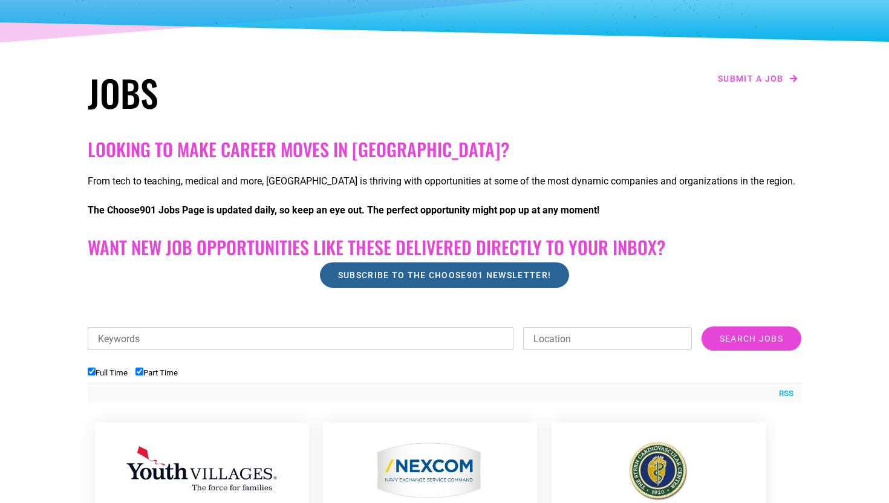
scroll to position [133, 0]
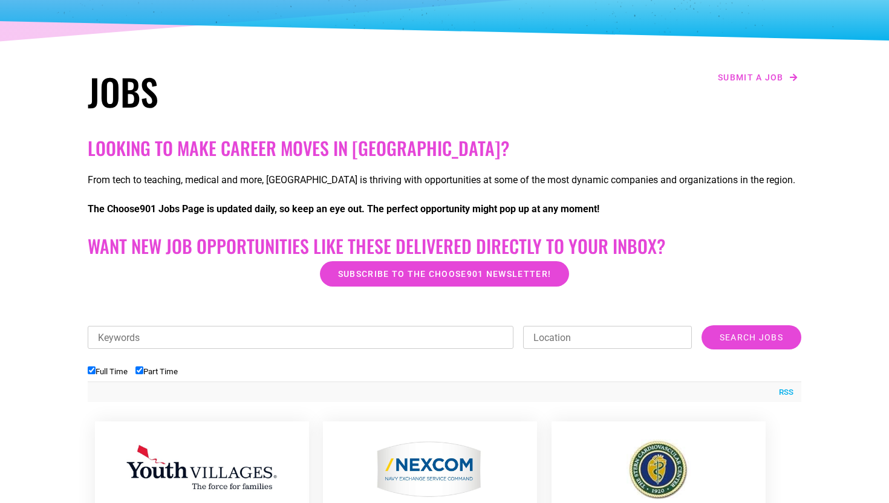
click at [246, 342] on input "Keywords" at bounding box center [301, 337] width 426 height 23
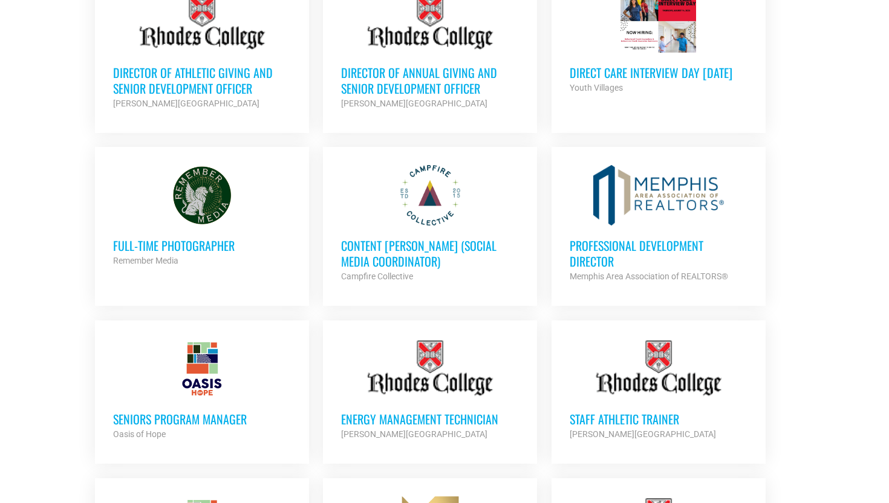
scroll to position [789, 0]
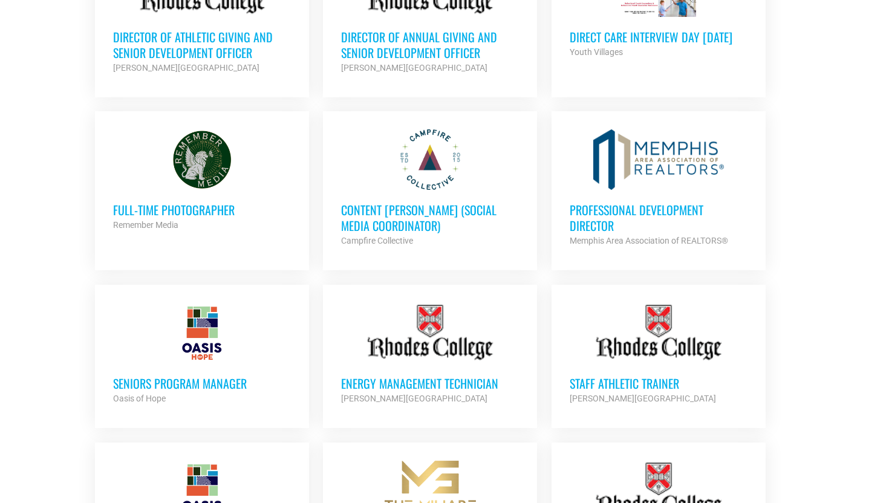
click at [187, 153] on div at bounding box center [202, 159] width 178 height 60
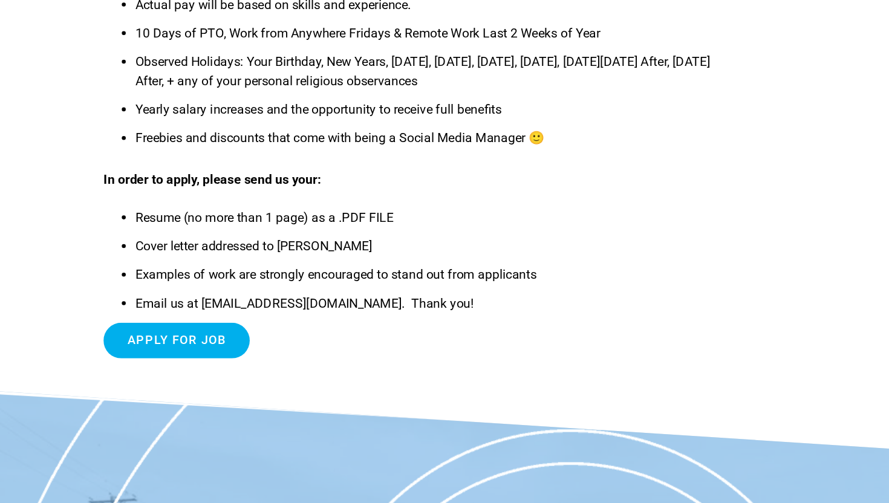
scroll to position [626, 0]
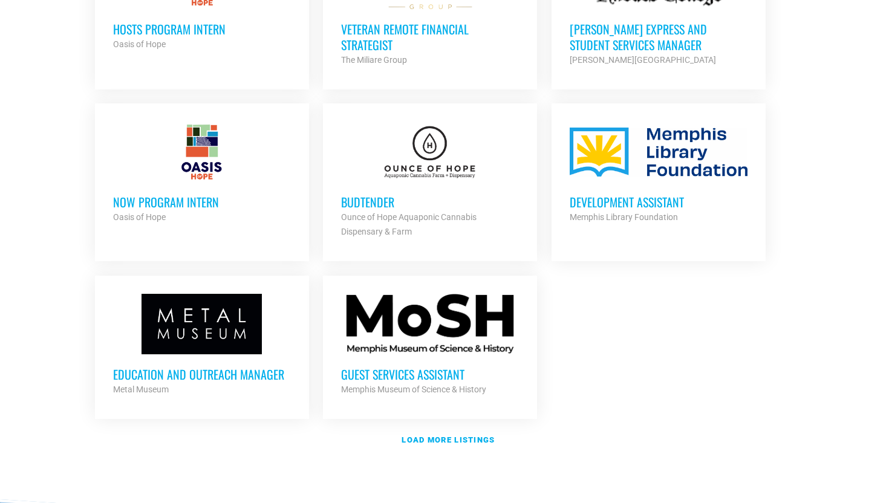
scroll to position [1311, 0]
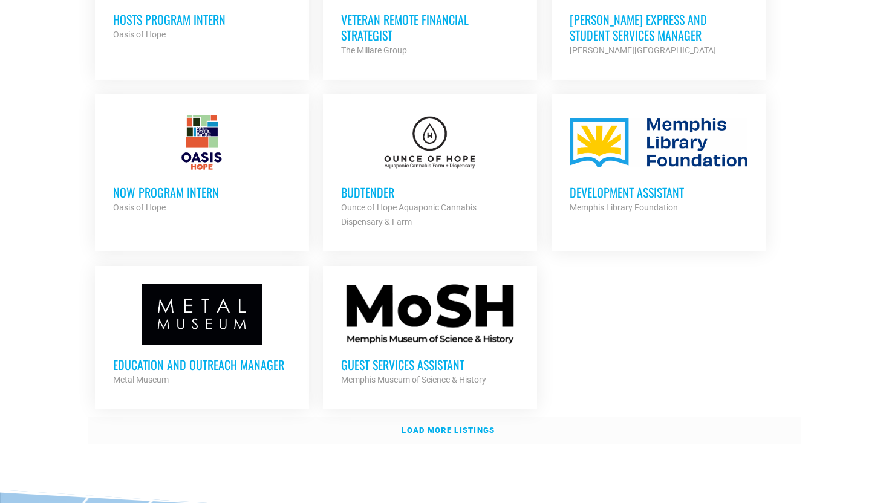
click at [457, 426] on strong "Load more listings" at bounding box center [448, 430] width 93 height 9
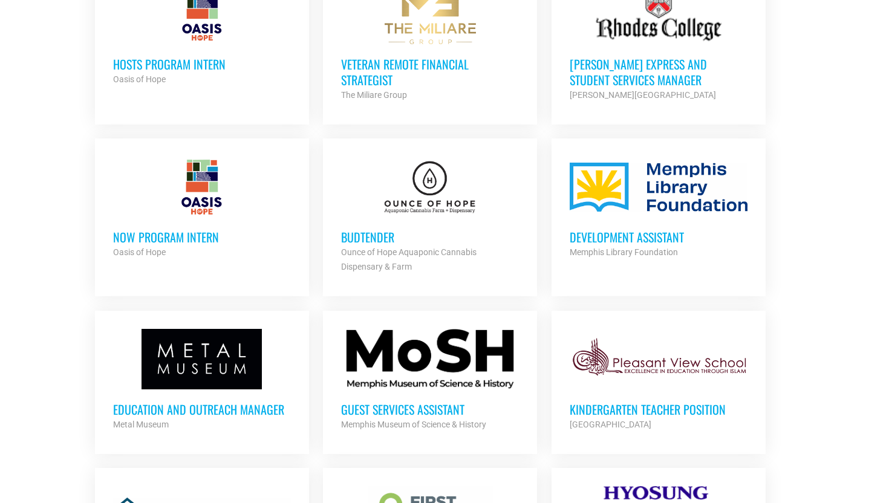
scroll to position [1263, 0]
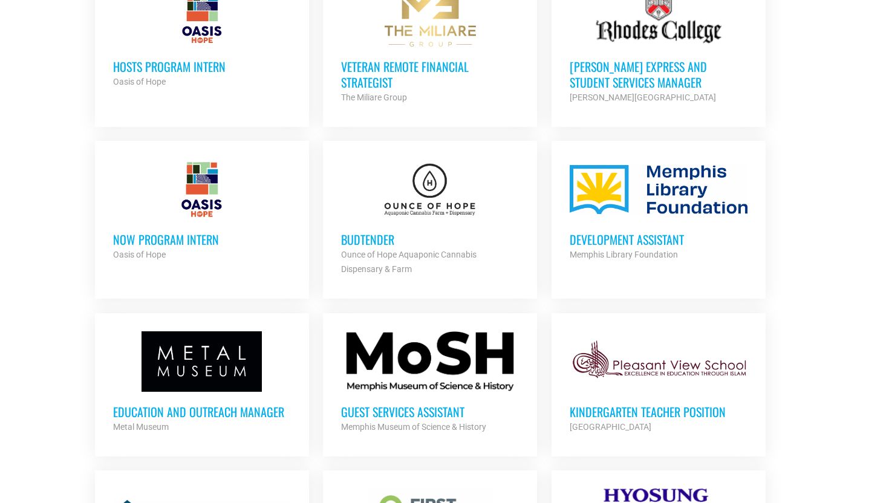
click at [375, 232] on h3 "Budtender" at bounding box center [430, 240] width 178 height 16
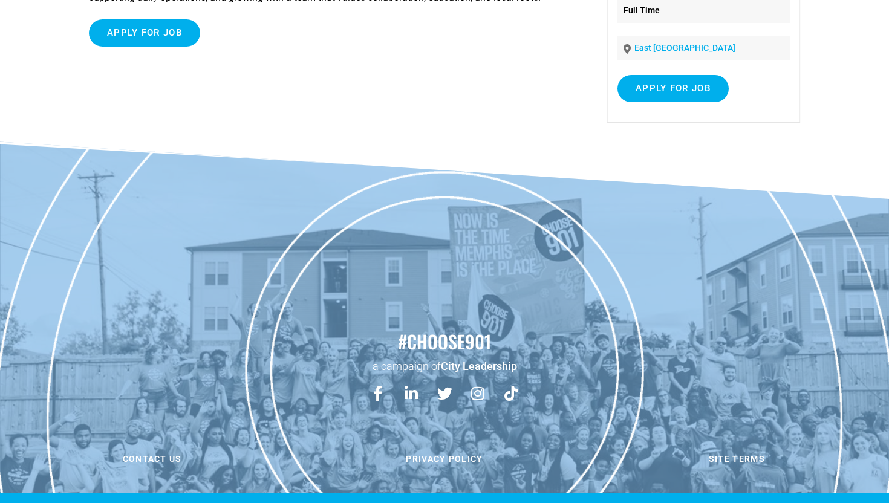
scroll to position [215, 0]
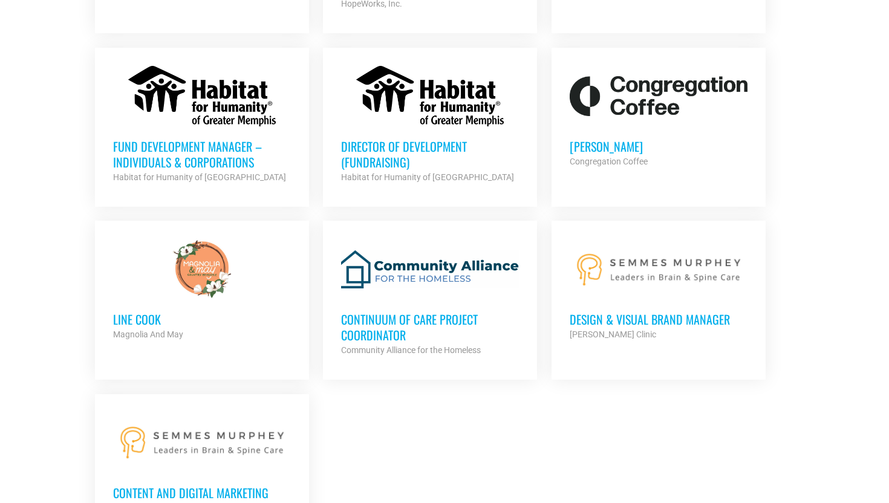
scroll to position [2426, 0]
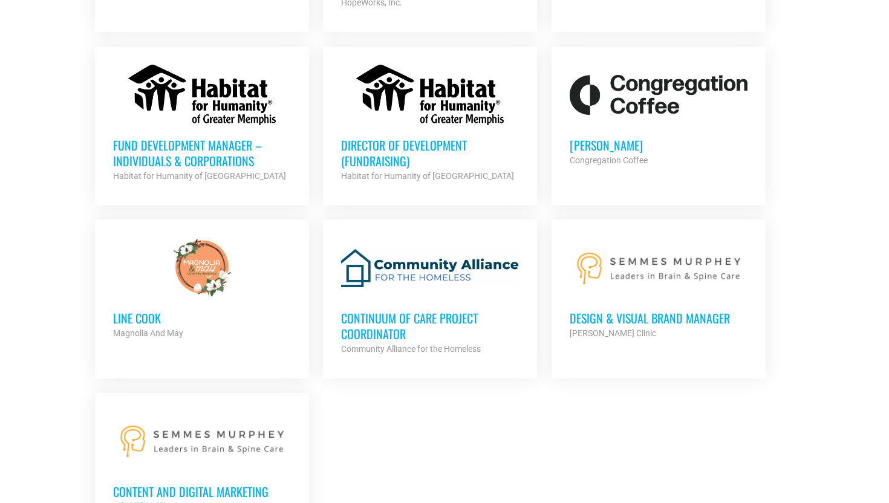
click at [184, 252] on div at bounding box center [202, 268] width 178 height 60
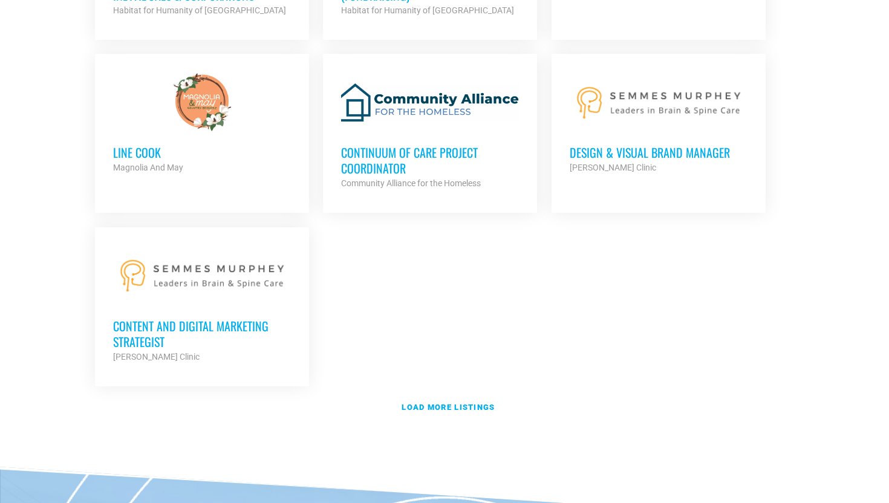
scroll to position [2599, 0]
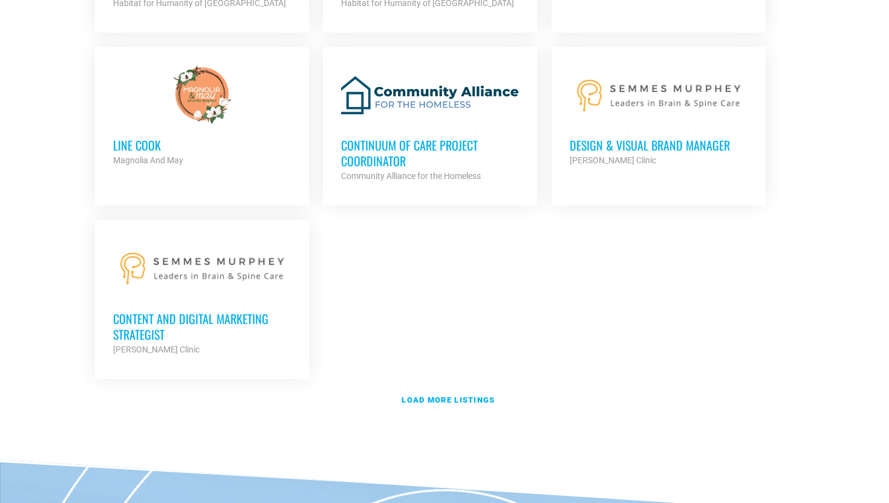
click at [211, 256] on div at bounding box center [202, 268] width 178 height 60
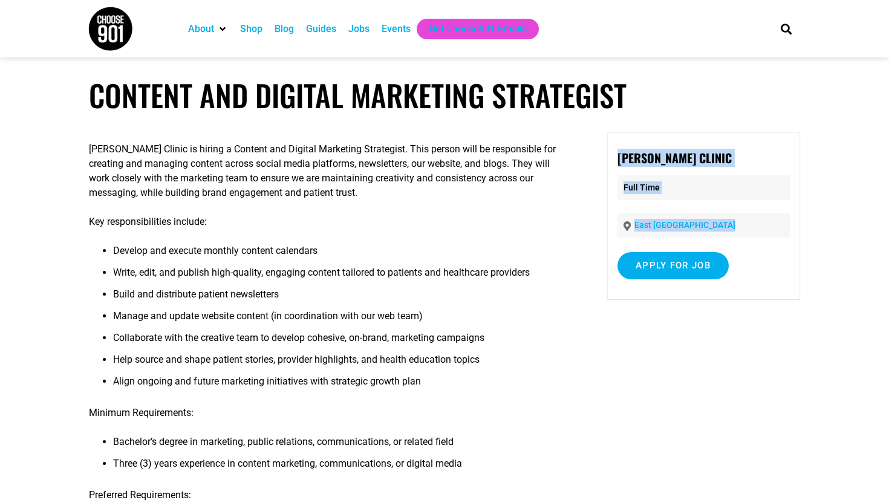
drag, startPoint x: 618, startPoint y: 161, endPoint x: 803, endPoint y: 161, distance: 185.1
click at [722, 160] on strong "[PERSON_NAME] Clinic" at bounding box center [674, 158] width 114 height 18
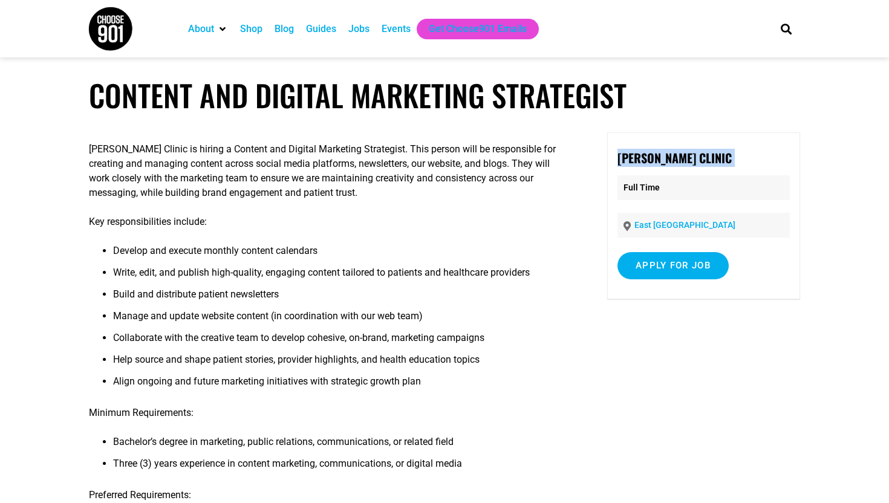
click at [722, 160] on strong "[PERSON_NAME] Clinic" at bounding box center [674, 158] width 114 height 18
copy div "[PERSON_NAME] Clinic"
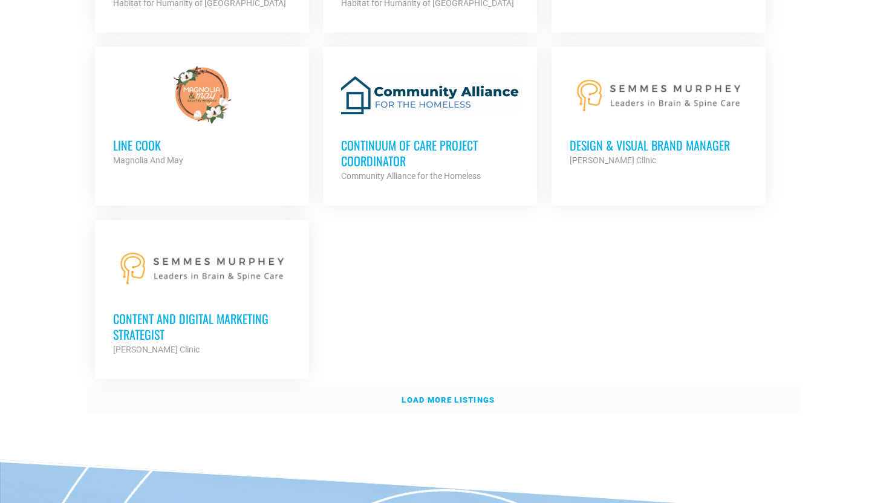
click at [420, 396] on strong "Load more listings" at bounding box center [448, 400] width 93 height 9
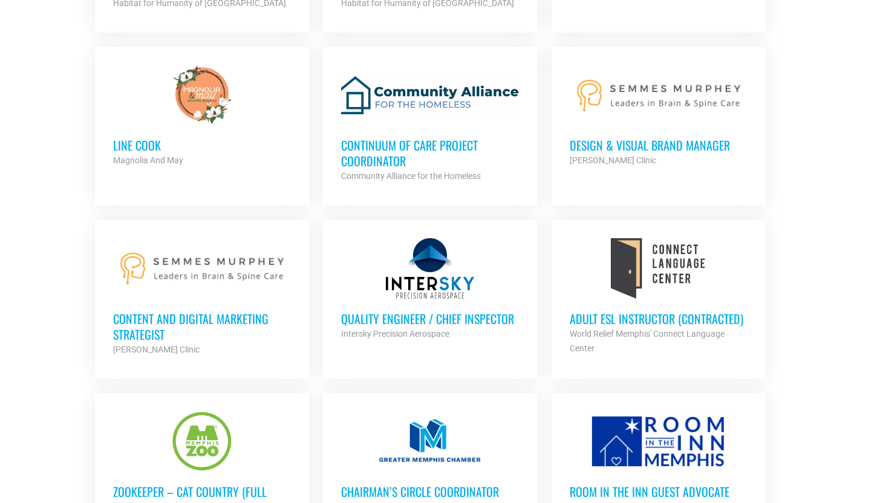
click at [659, 137] on h3 "Design & Visual Brand Manager" at bounding box center [659, 145] width 178 height 16
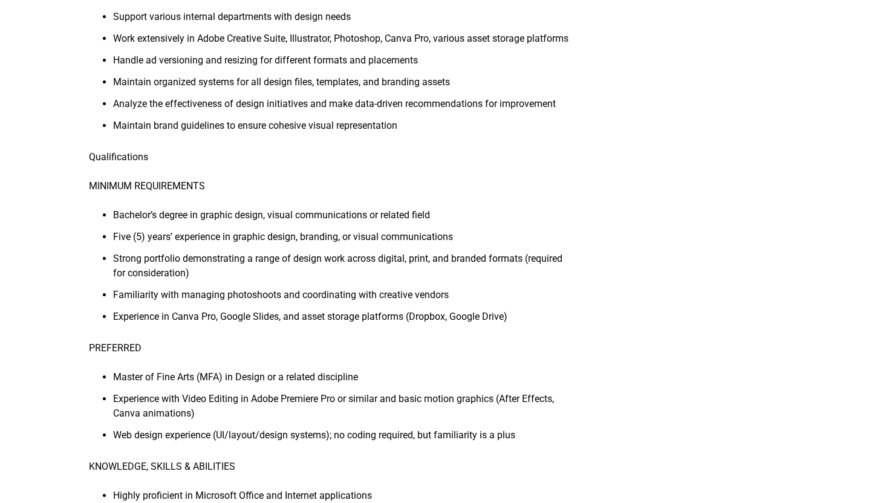
scroll to position [307, 0]
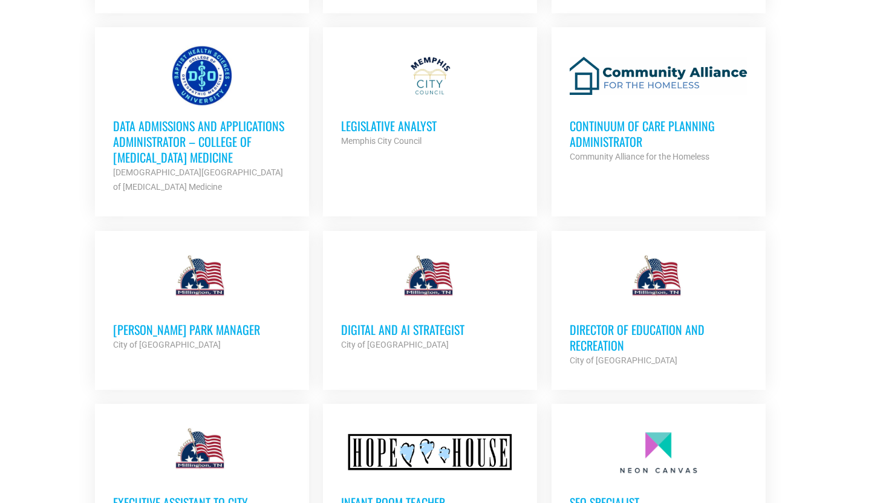
scroll to position [3588, 0]
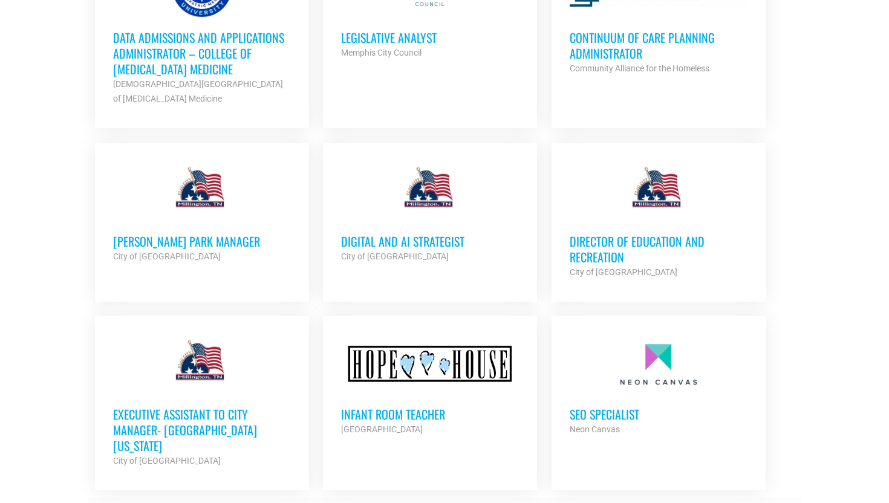
click at [466, 503] on strong "Load more listings" at bounding box center [448, 511] width 93 height 9
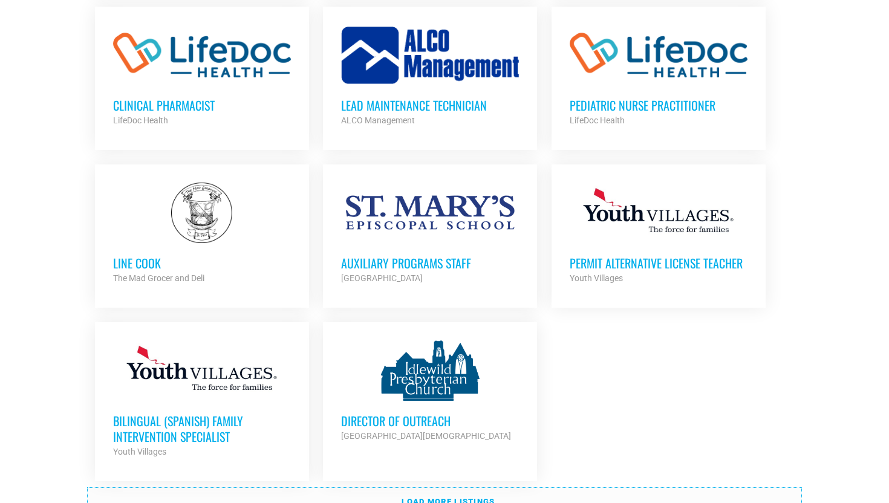
scroll to position [4763, 0]
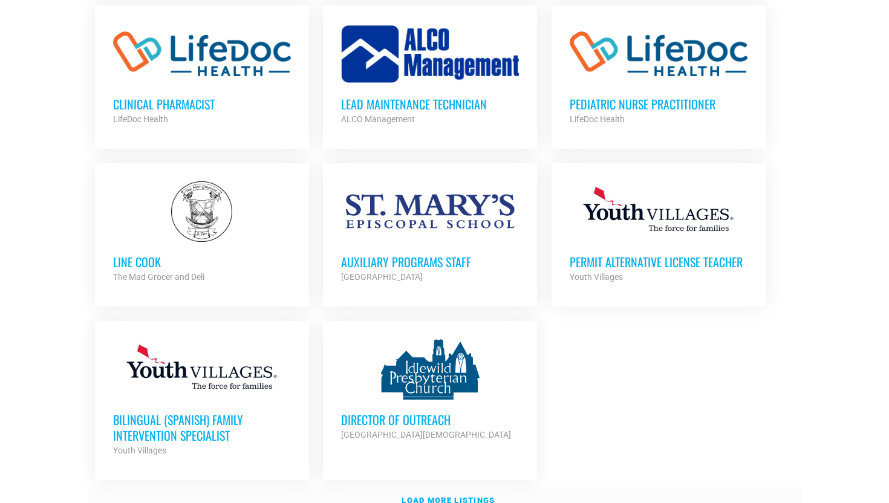
click at [445, 487] on link "Load more listings" at bounding box center [445, 501] width 714 height 28
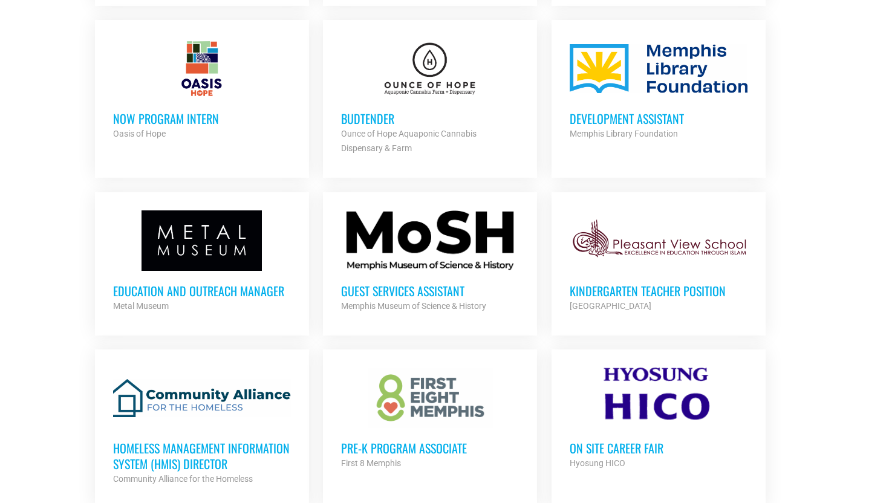
scroll to position [1383, 0]
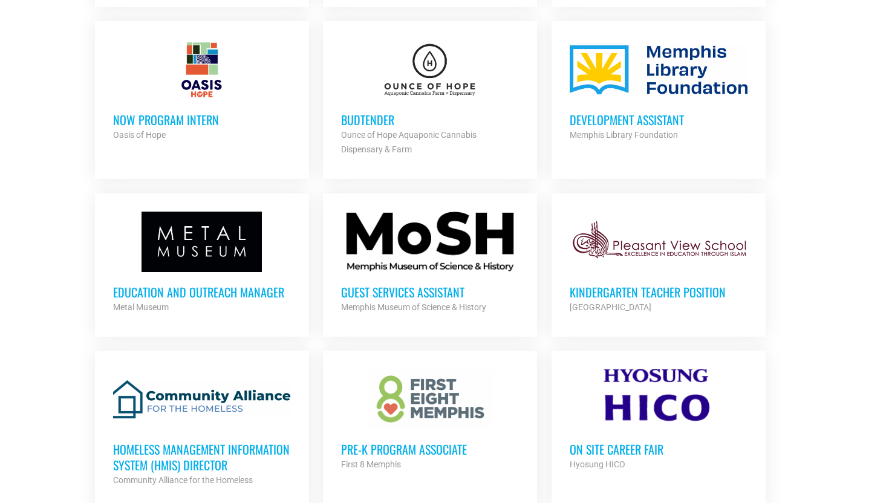
click at [204, 272] on div "Education and Outreach Manager Metal Museum Partner Org" at bounding box center [202, 293] width 178 height 42
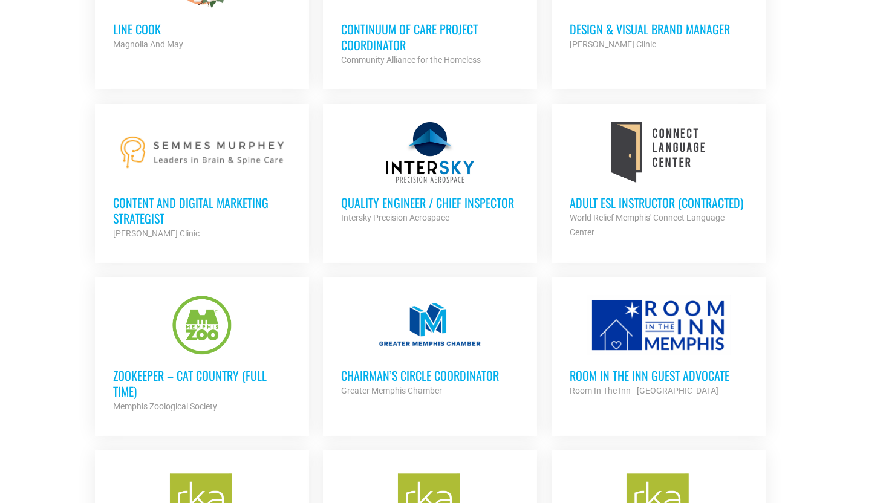
scroll to position [2733, 0]
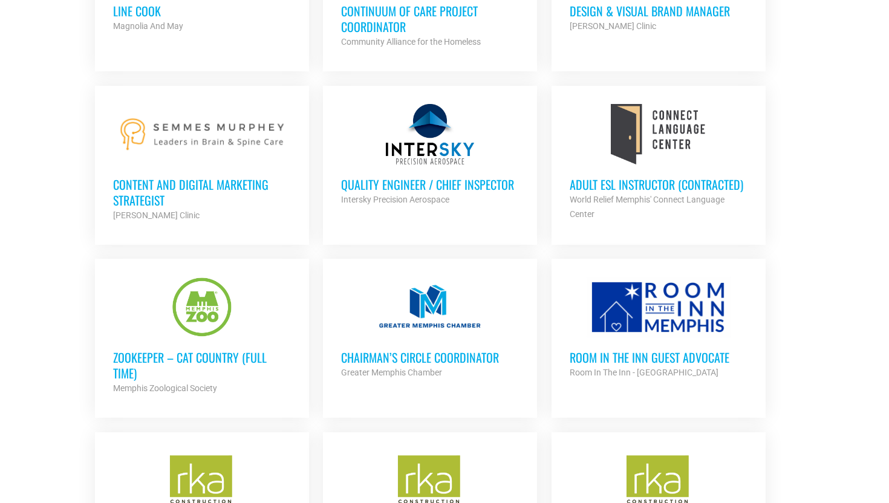
click at [263, 180] on h3 "Content and Digital Marketing Strategist" at bounding box center [202, 192] width 178 height 31
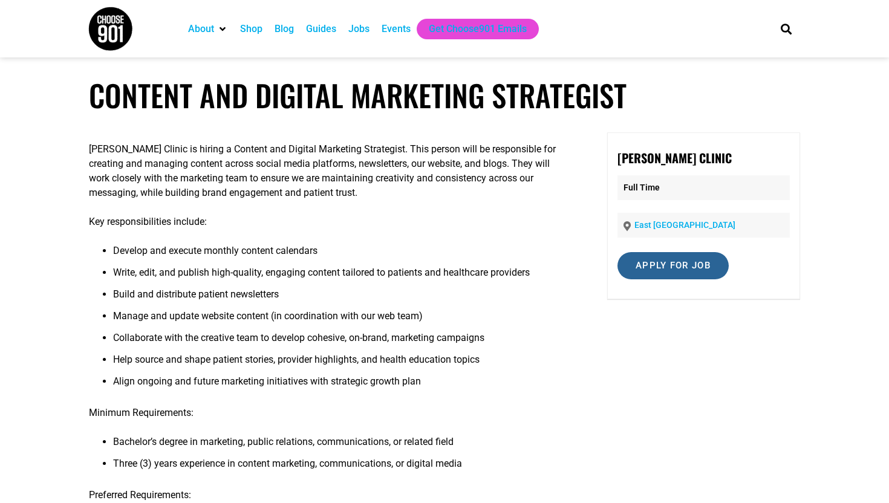
click at [697, 272] on input "Apply for job" at bounding box center [672, 265] width 111 height 27
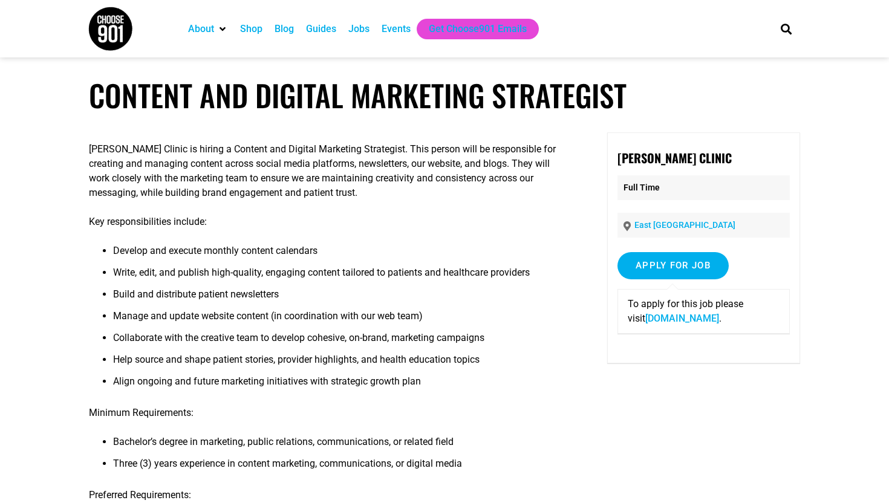
click at [682, 322] on link "recruiting.paylocity.com" at bounding box center [682, 318] width 74 height 11
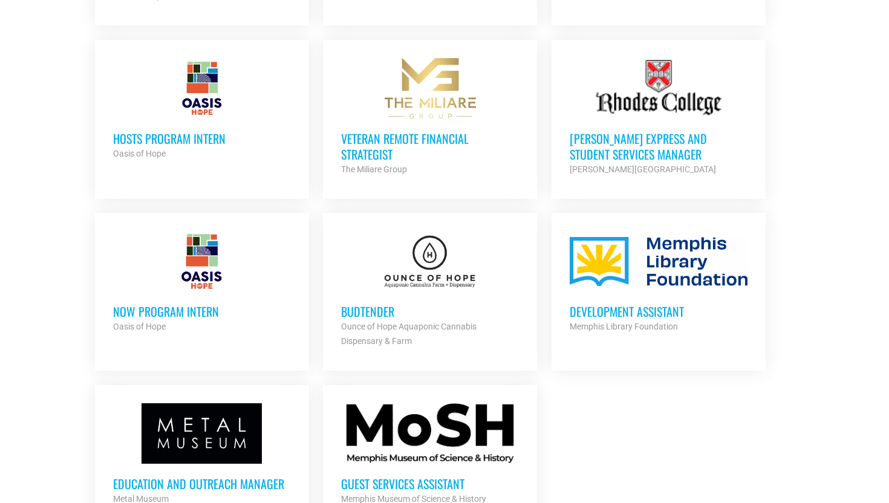
scroll to position [1660, 0]
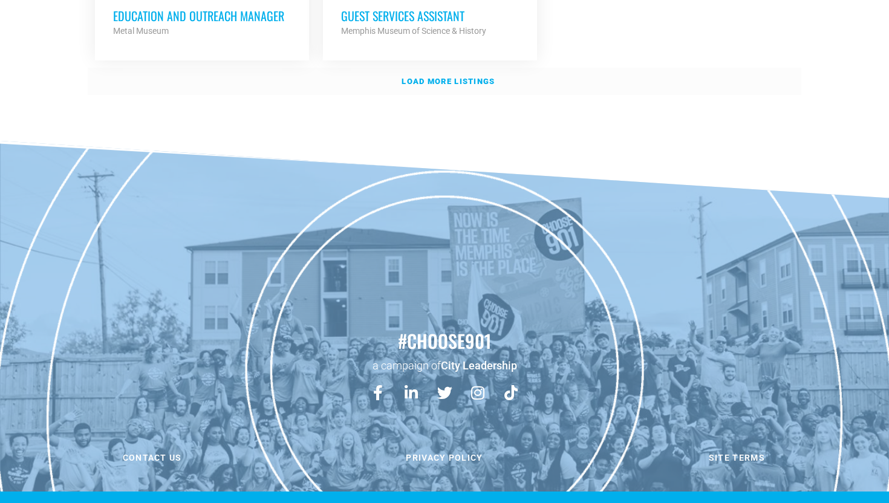
click at [472, 71] on link "Load more listings" at bounding box center [445, 82] width 714 height 28
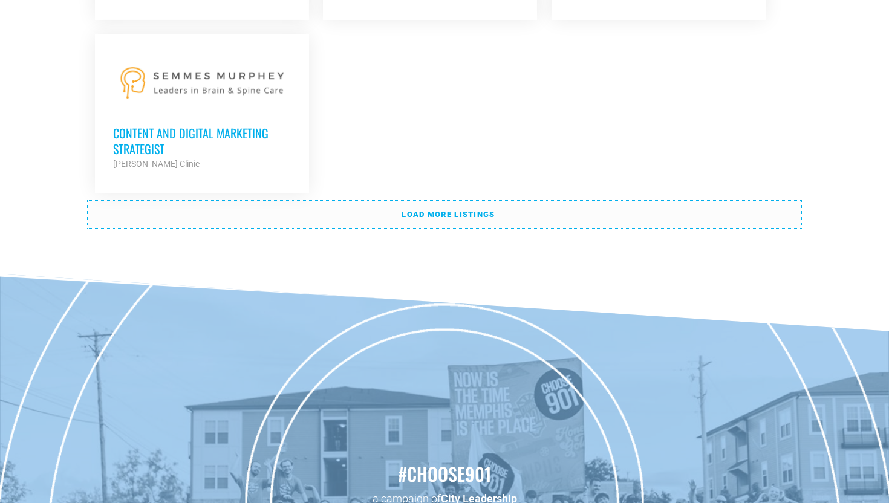
scroll to position [2731, 0]
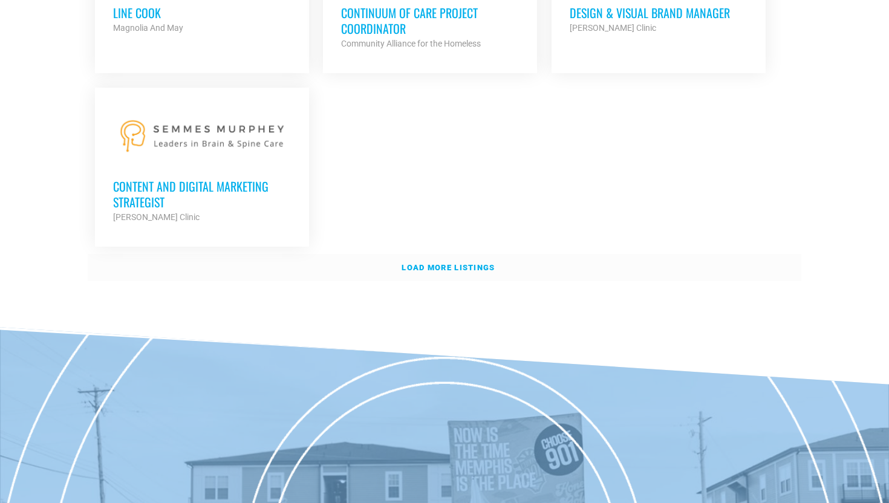
click at [383, 254] on link "Load more listings" at bounding box center [445, 268] width 714 height 28
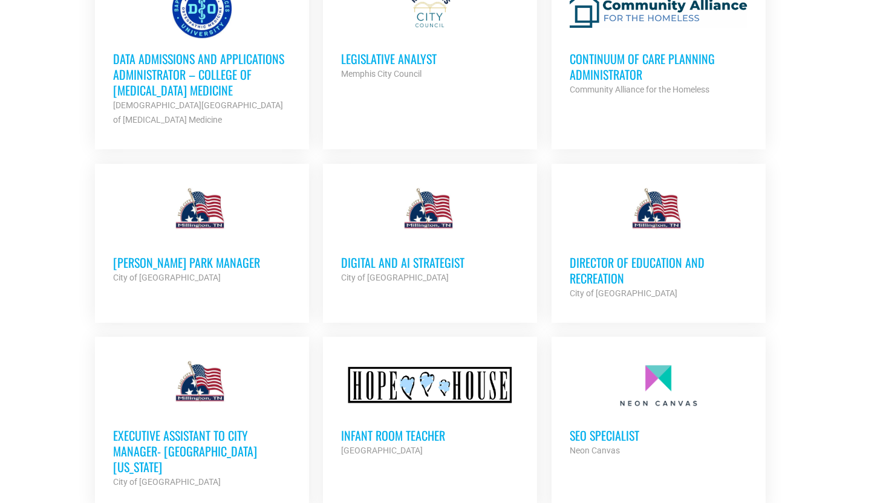
scroll to position [3626, 0]
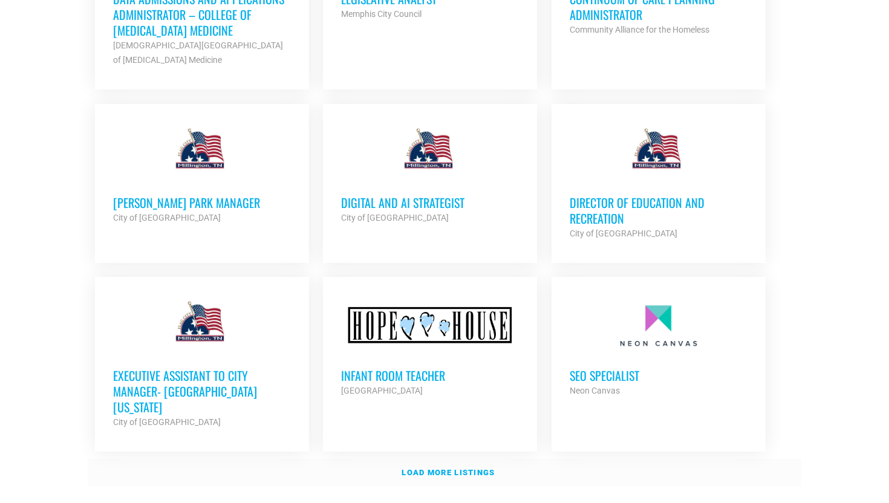
click at [374, 459] on link "Load more listings" at bounding box center [445, 473] width 714 height 28
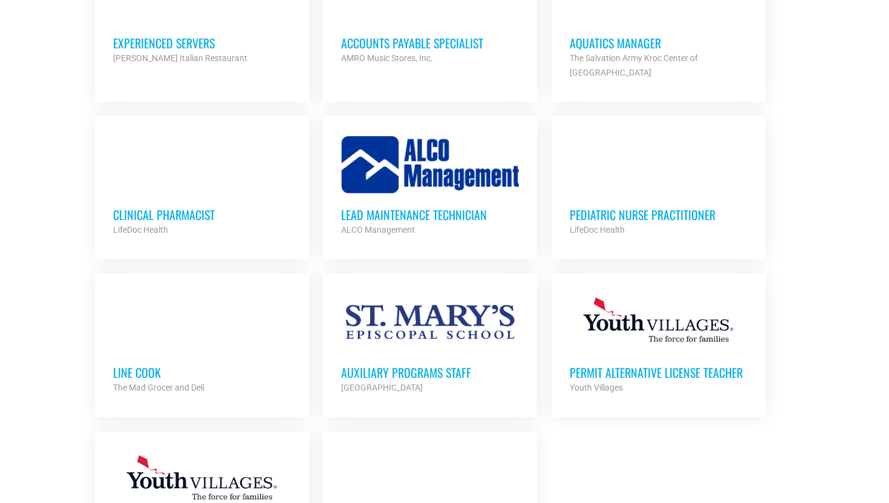
scroll to position [4801, 0]
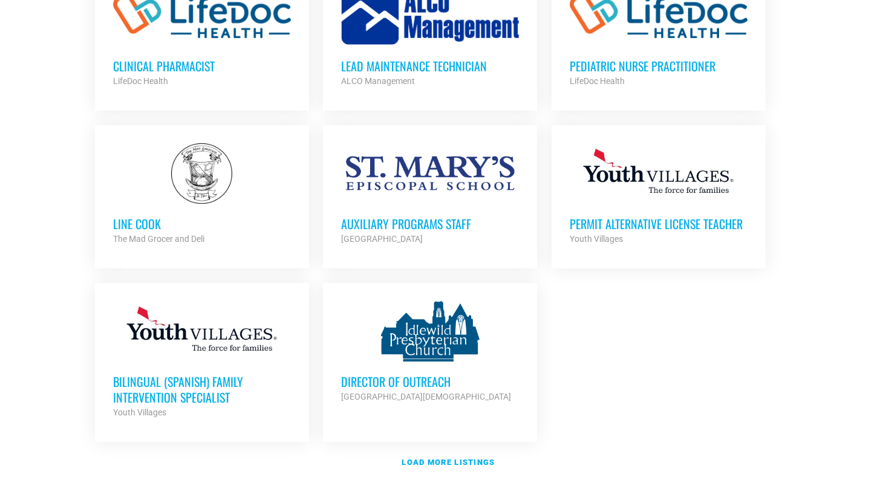
click at [236, 374] on h3 "Bilingual (Spanish) Family Intervention Specialist" at bounding box center [202, 389] width 178 height 31
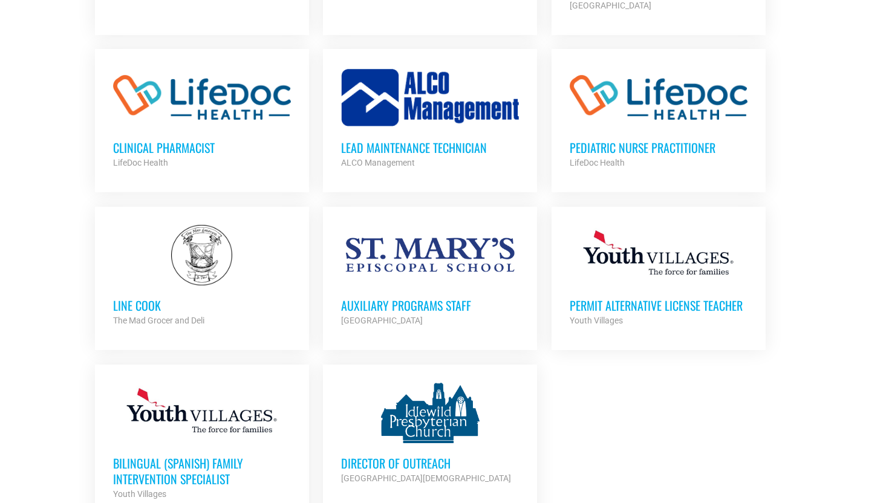
scroll to position [4898, 0]
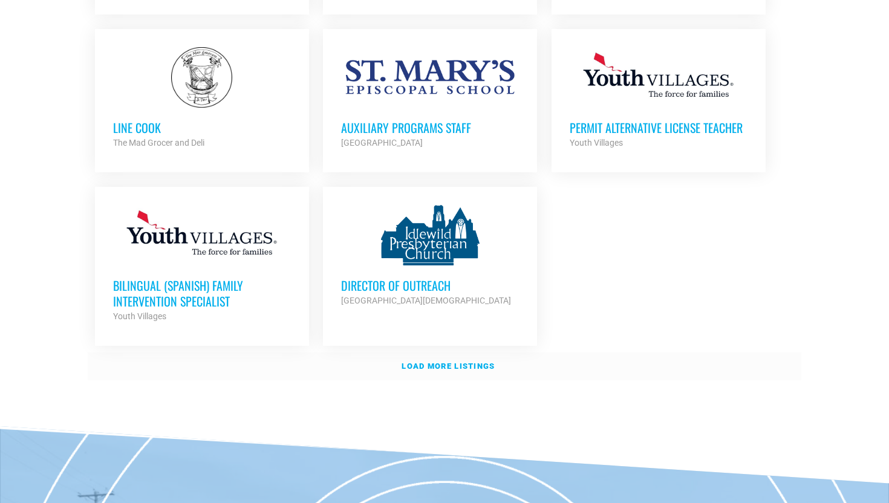
click at [477, 362] on strong "Load more listings" at bounding box center [448, 366] width 93 height 9
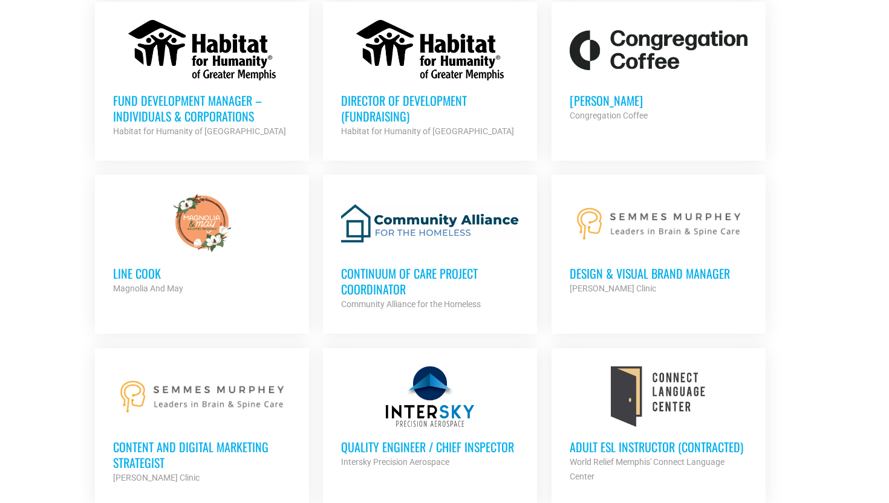
scroll to position [4684, 0]
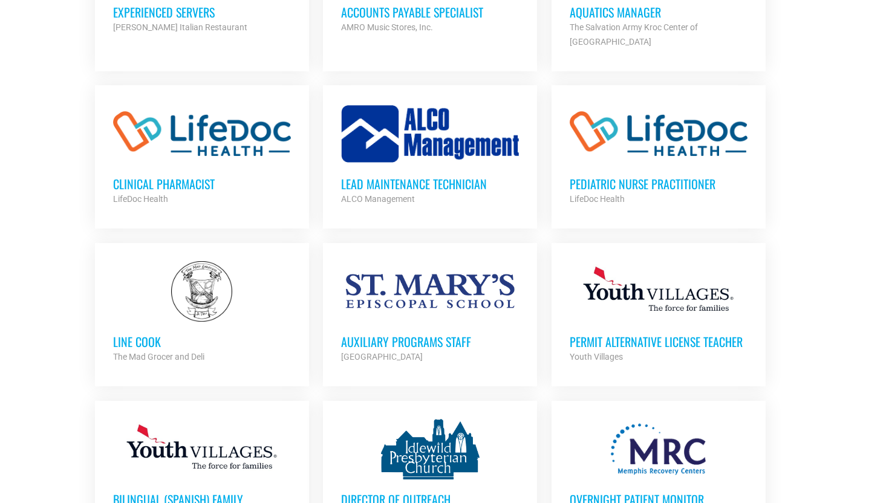
click at [177, 352] on strong "The Mad Grocer and Deli" at bounding box center [158, 357] width 91 height 10
